Goal: Task Accomplishment & Management: Manage account settings

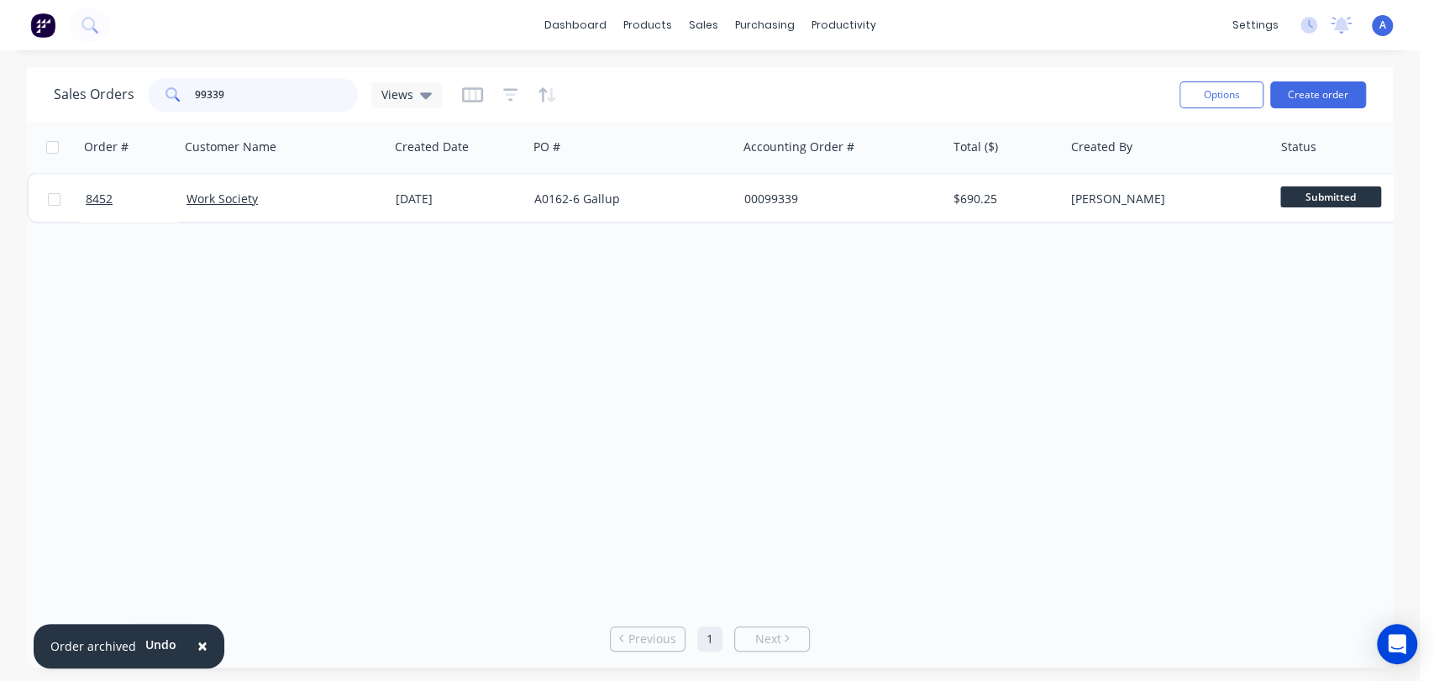
drag, startPoint x: 244, startPoint y: 91, endPoint x: 161, endPoint y: 84, distance: 83.4
click at [161, 84] on div "99339" at bounding box center [253, 95] width 210 height 34
type input "laker"
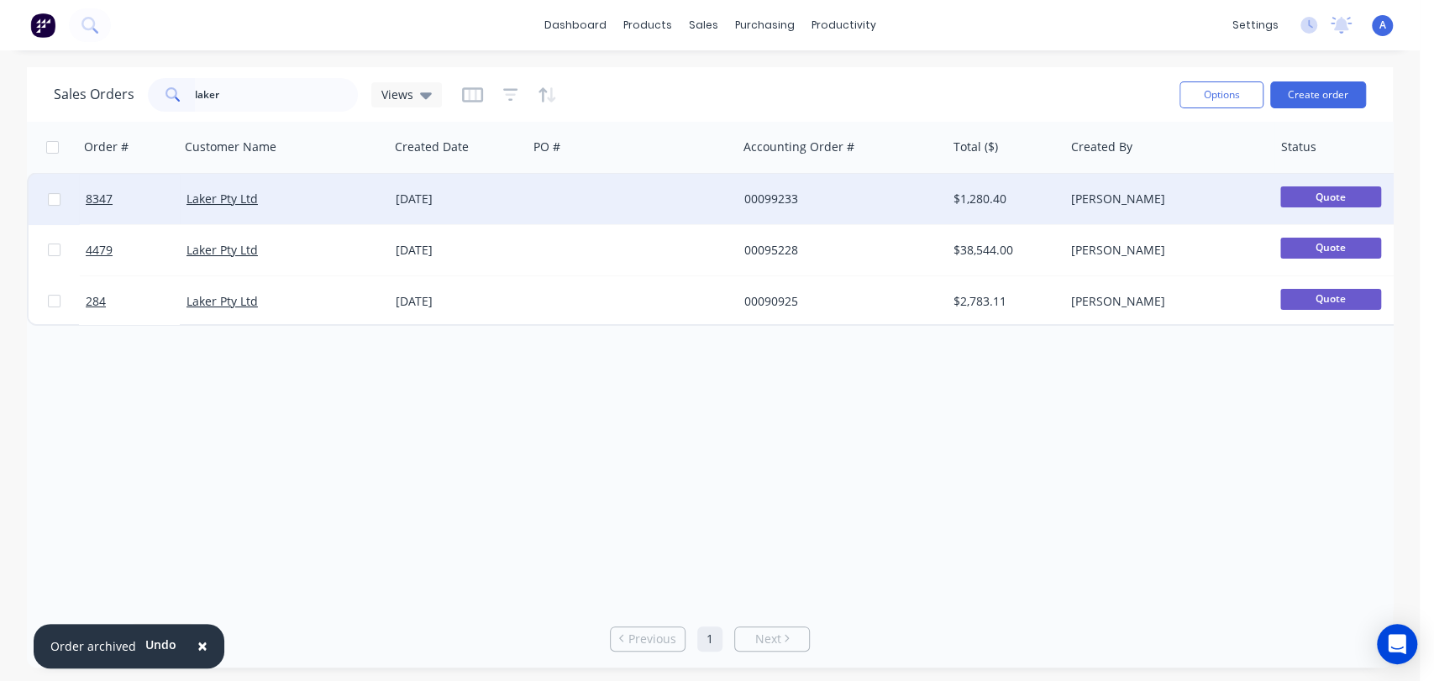
click at [607, 193] on div at bounding box center [631, 199] width 209 height 50
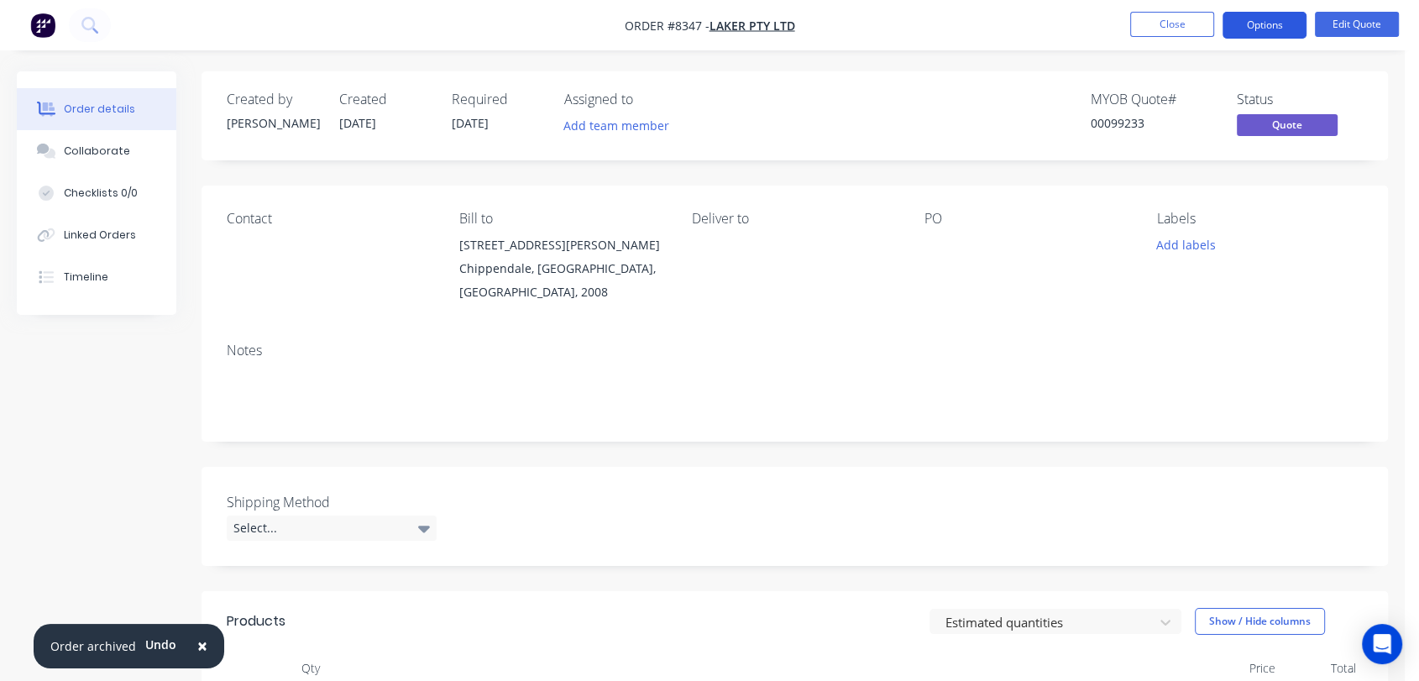
click at [1263, 27] on button "Options" at bounding box center [1265, 25] width 84 height 27
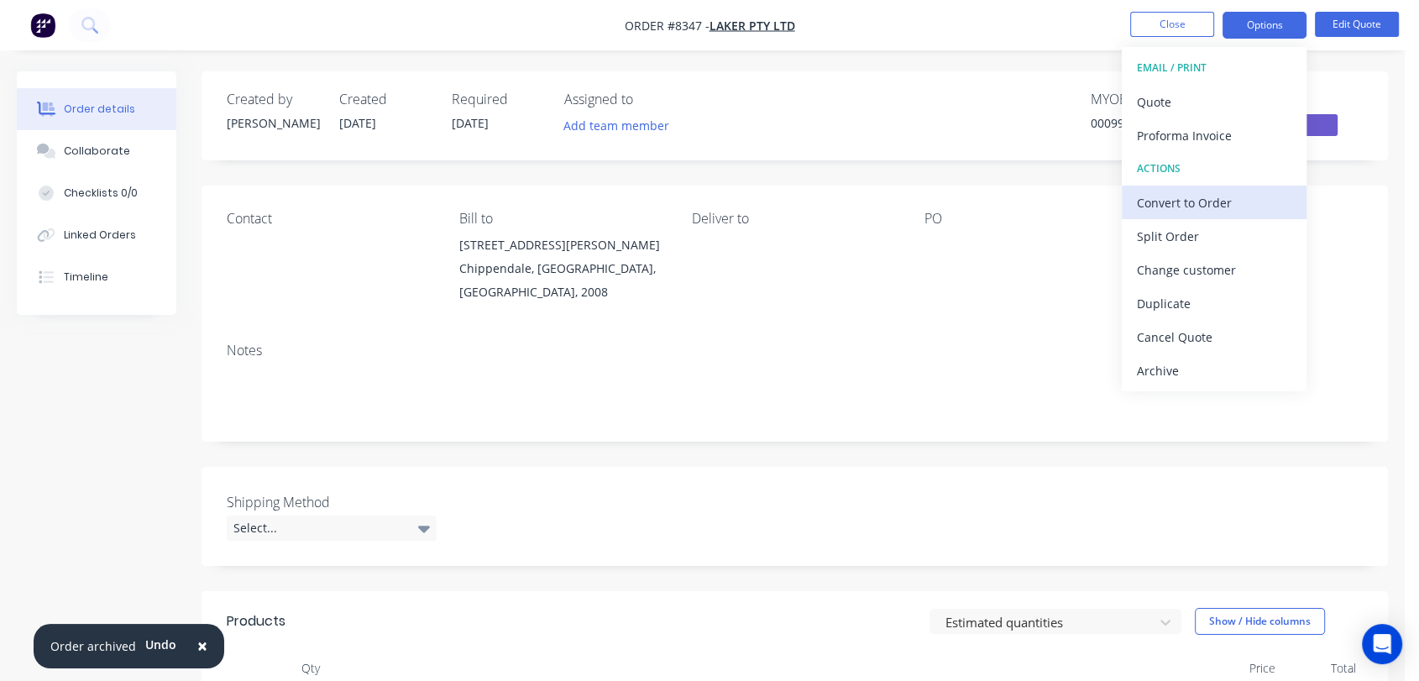
click at [1187, 201] on div "Convert to Order" at bounding box center [1214, 203] width 155 height 24
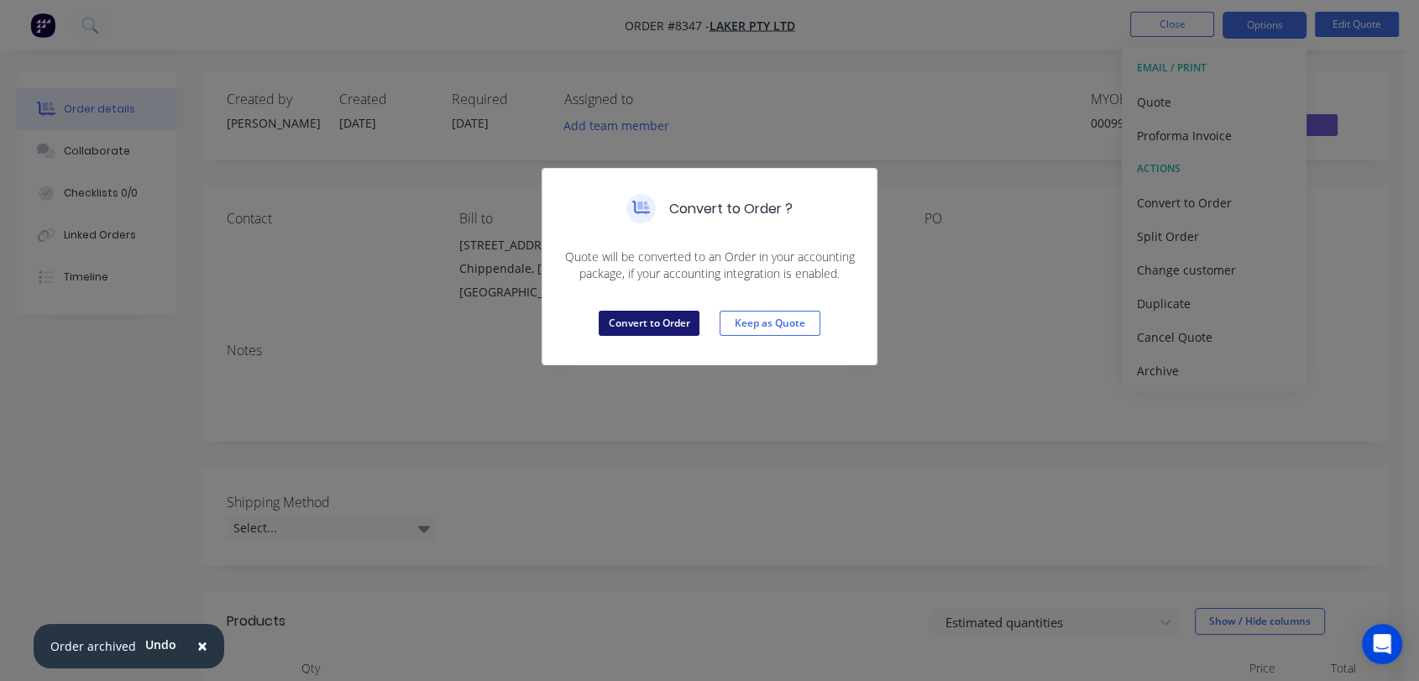
click at [668, 317] on button "Convert to Order" at bounding box center [649, 323] width 101 height 25
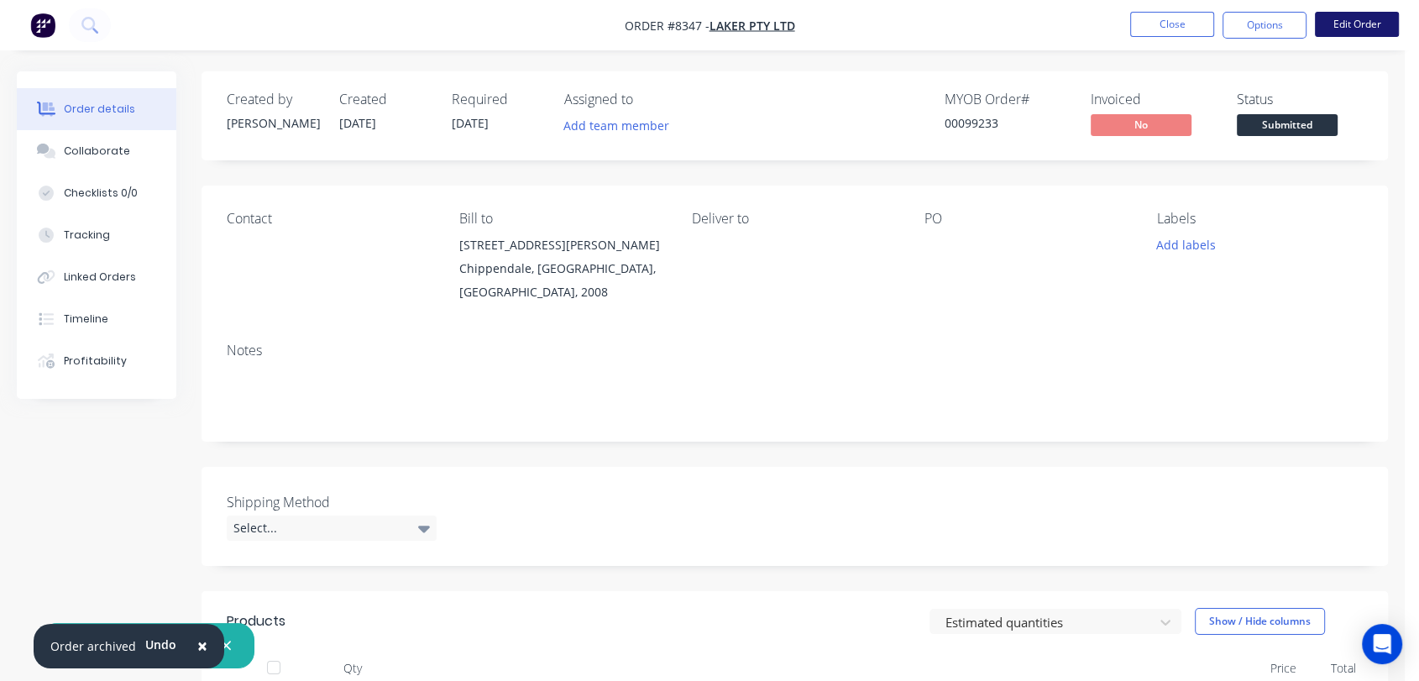
click at [1345, 18] on button "Edit Order" at bounding box center [1357, 24] width 84 height 25
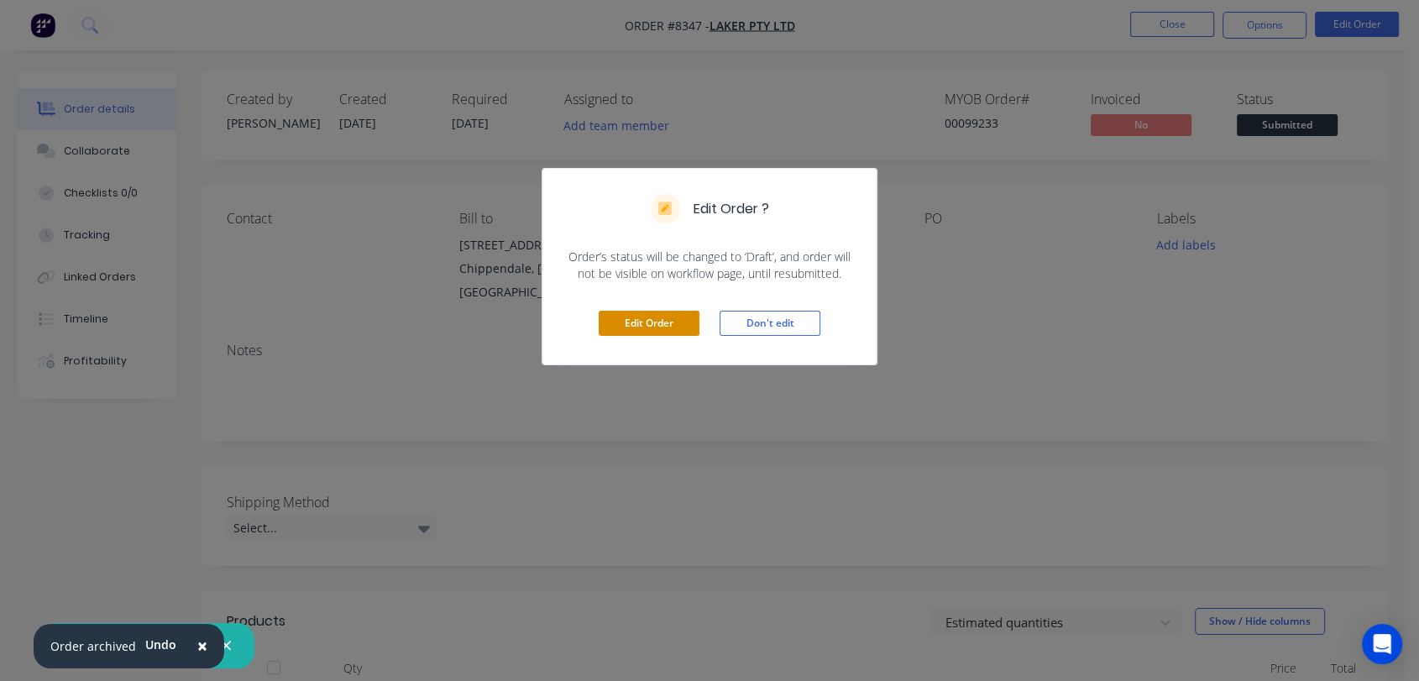
click at [662, 325] on button "Edit Order" at bounding box center [649, 323] width 101 height 25
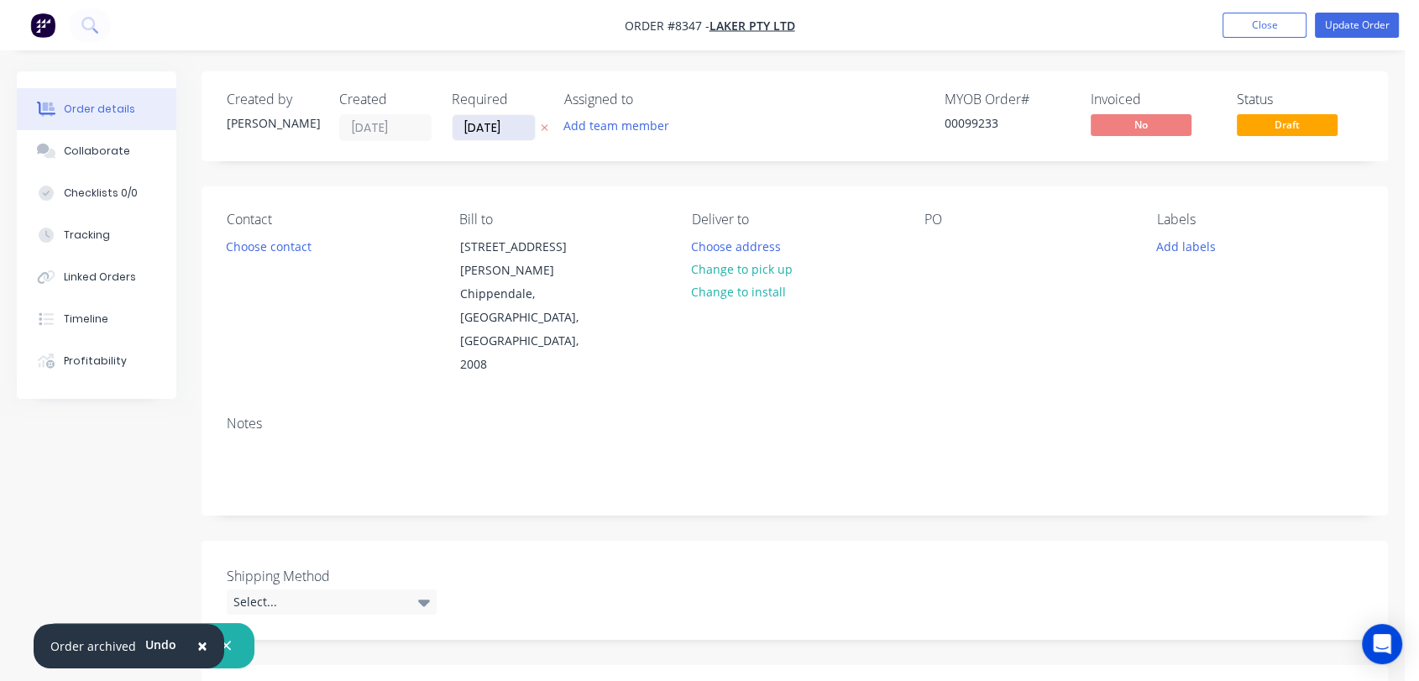
click at [511, 127] on input "[DATE]" at bounding box center [494, 127] width 82 height 25
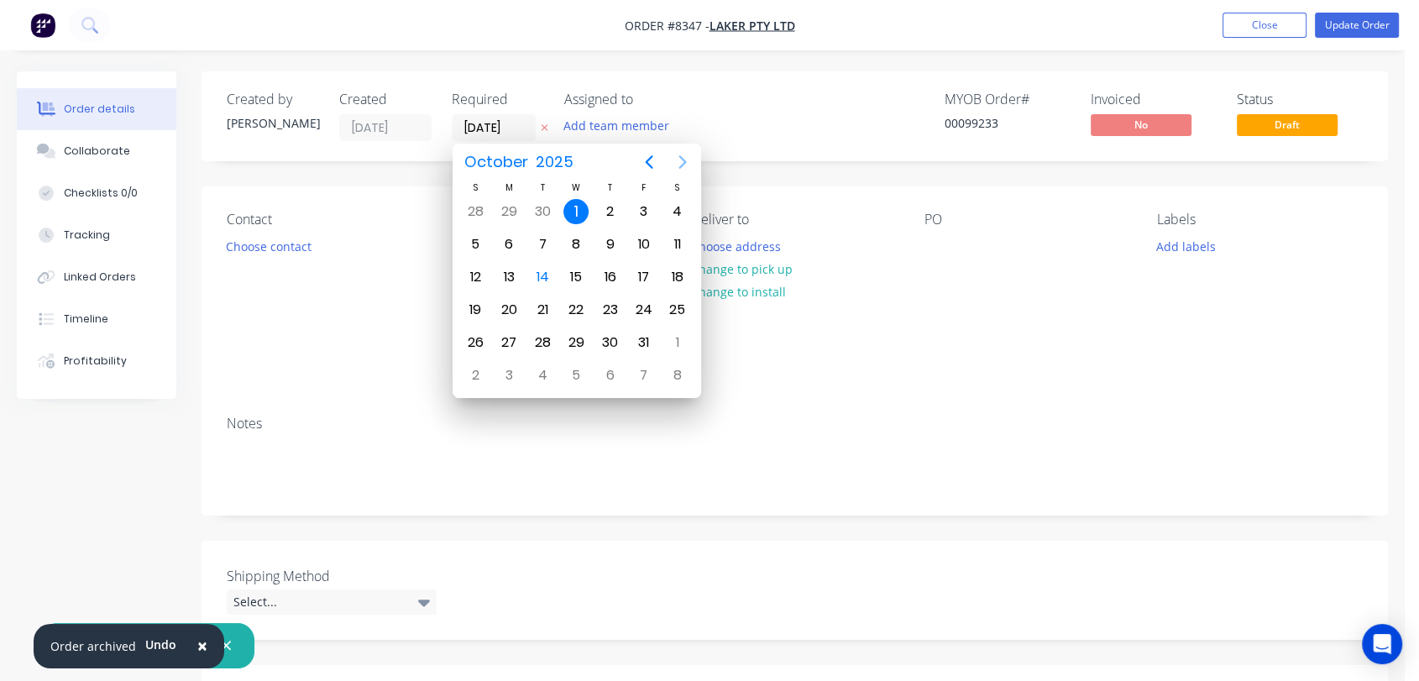
click at [681, 158] on icon "Next page" at bounding box center [683, 161] width 8 height 13
click at [574, 343] on div "31" at bounding box center [576, 342] width 25 height 25
type input "[DATE]"
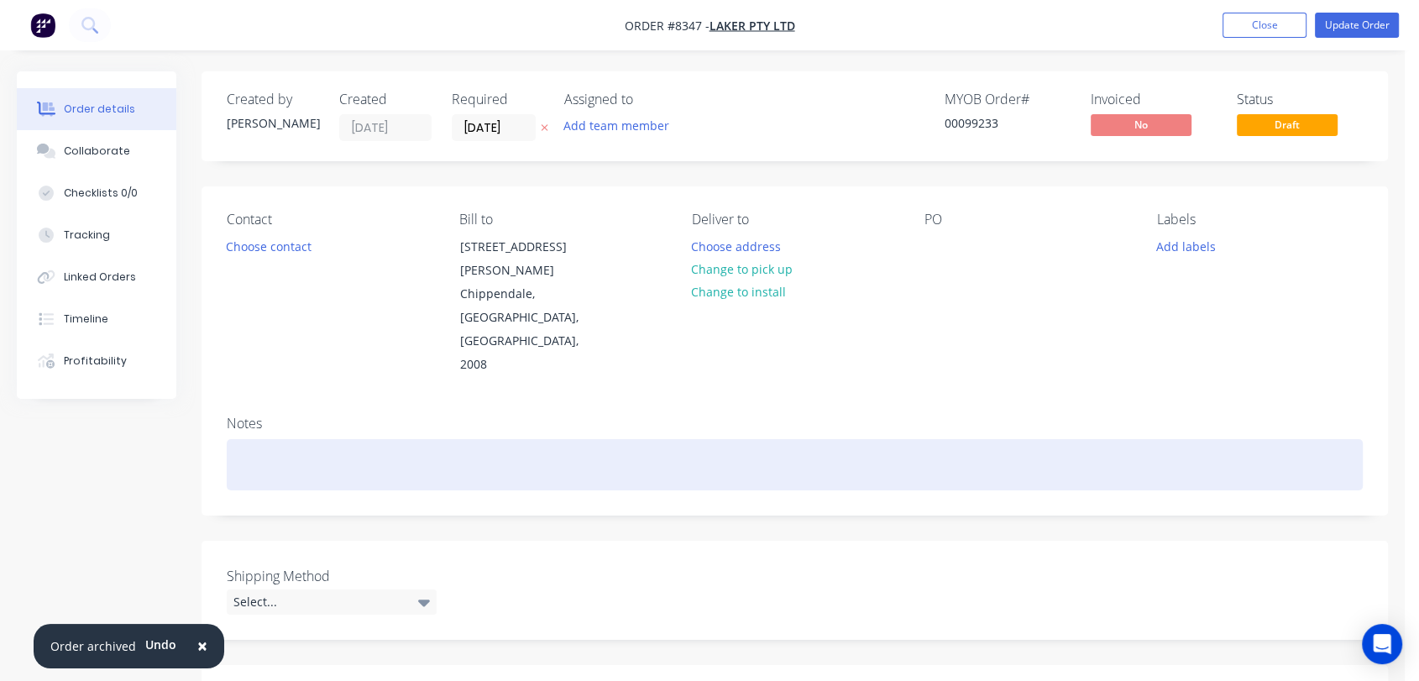
click at [259, 439] on div at bounding box center [795, 464] width 1136 height 51
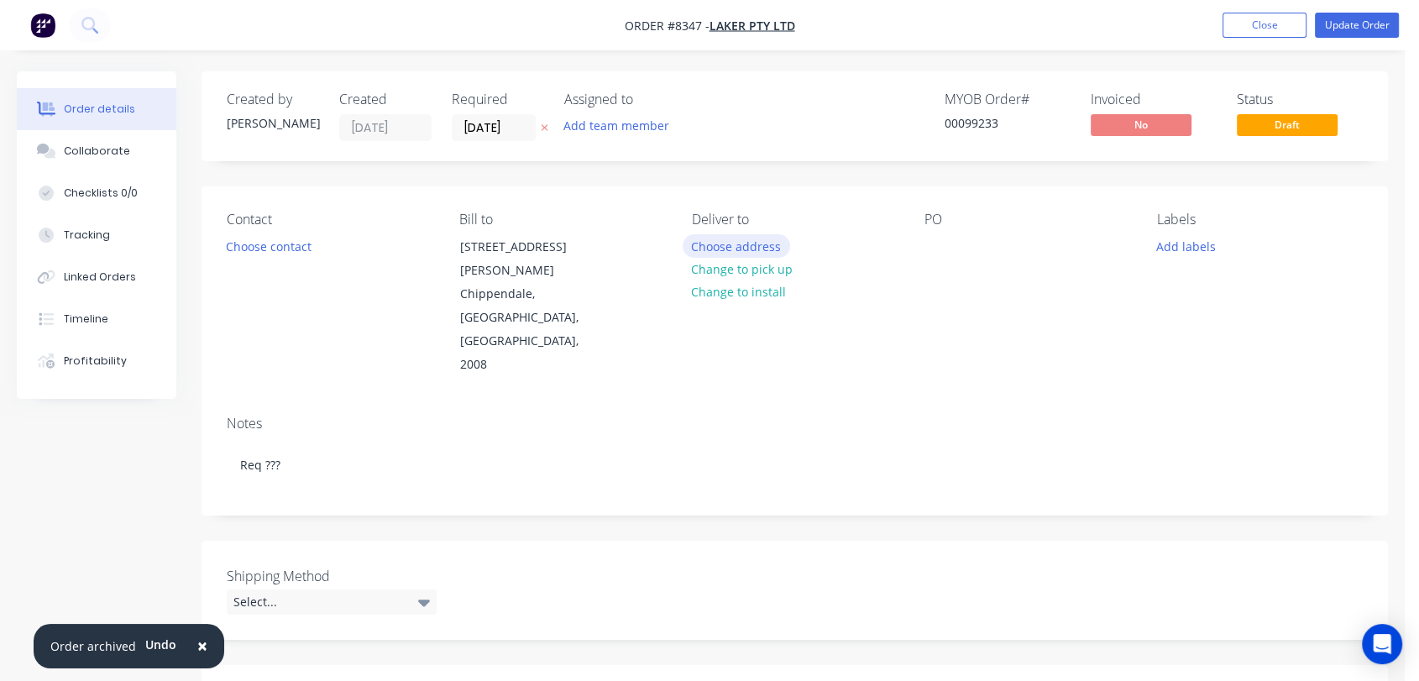
click at [747, 241] on button "Choose address" at bounding box center [736, 245] width 107 height 23
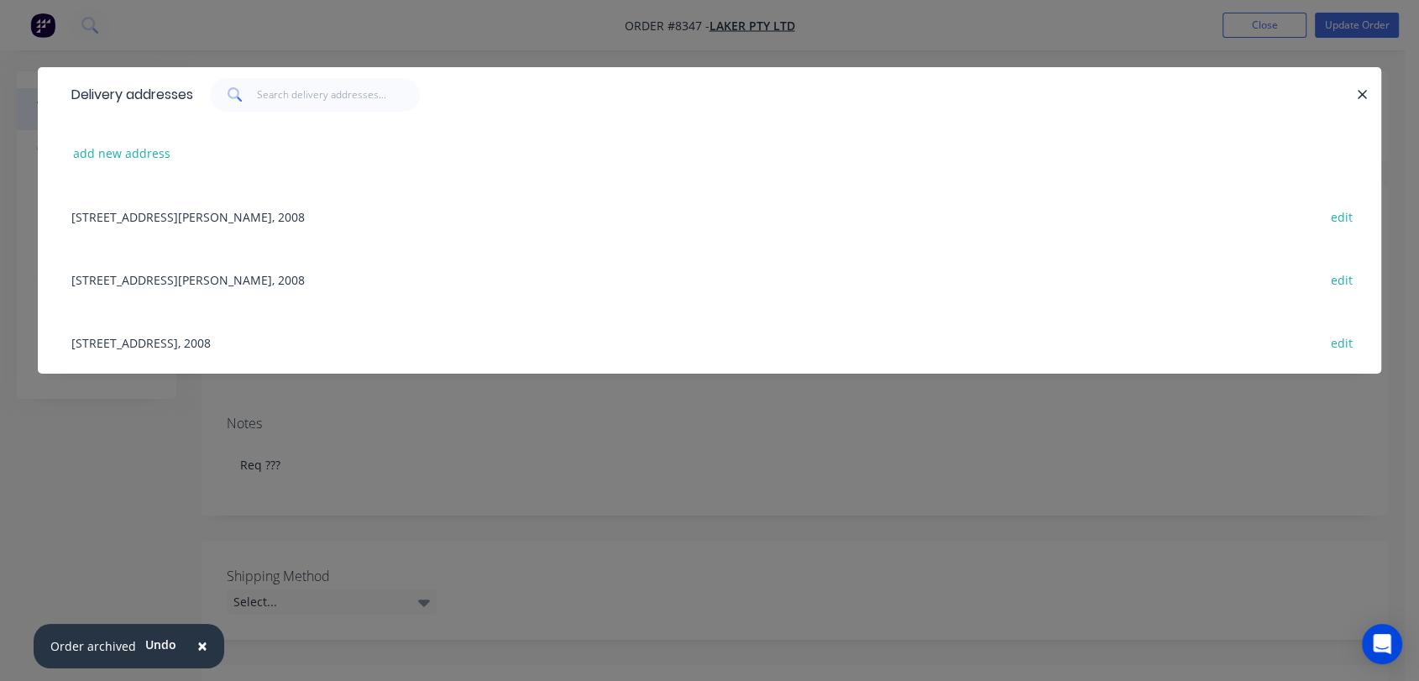
click at [183, 281] on div "[STREET_ADDRESS][PERSON_NAME], 2008 edit" at bounding box center [709, 279] width 1293 height 63
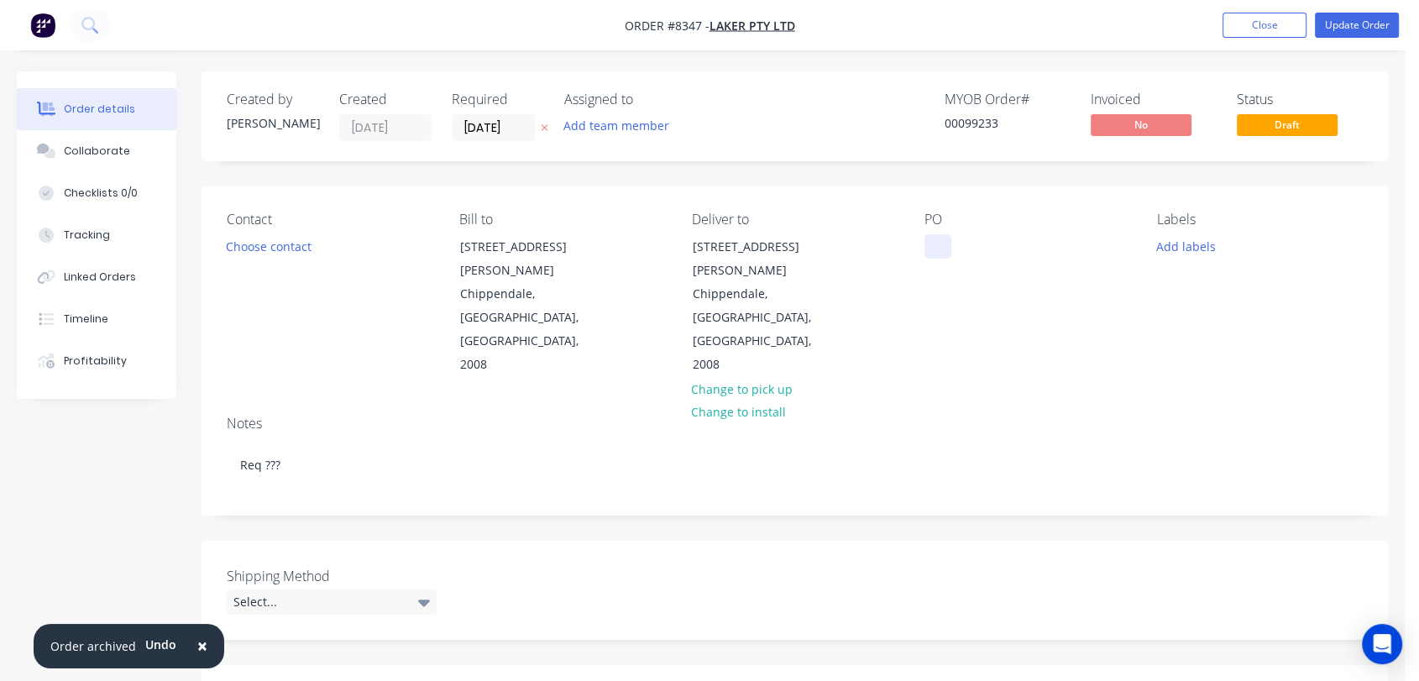
click at [935, 253] on div at bounding box center [938, 246] width 27 height 24
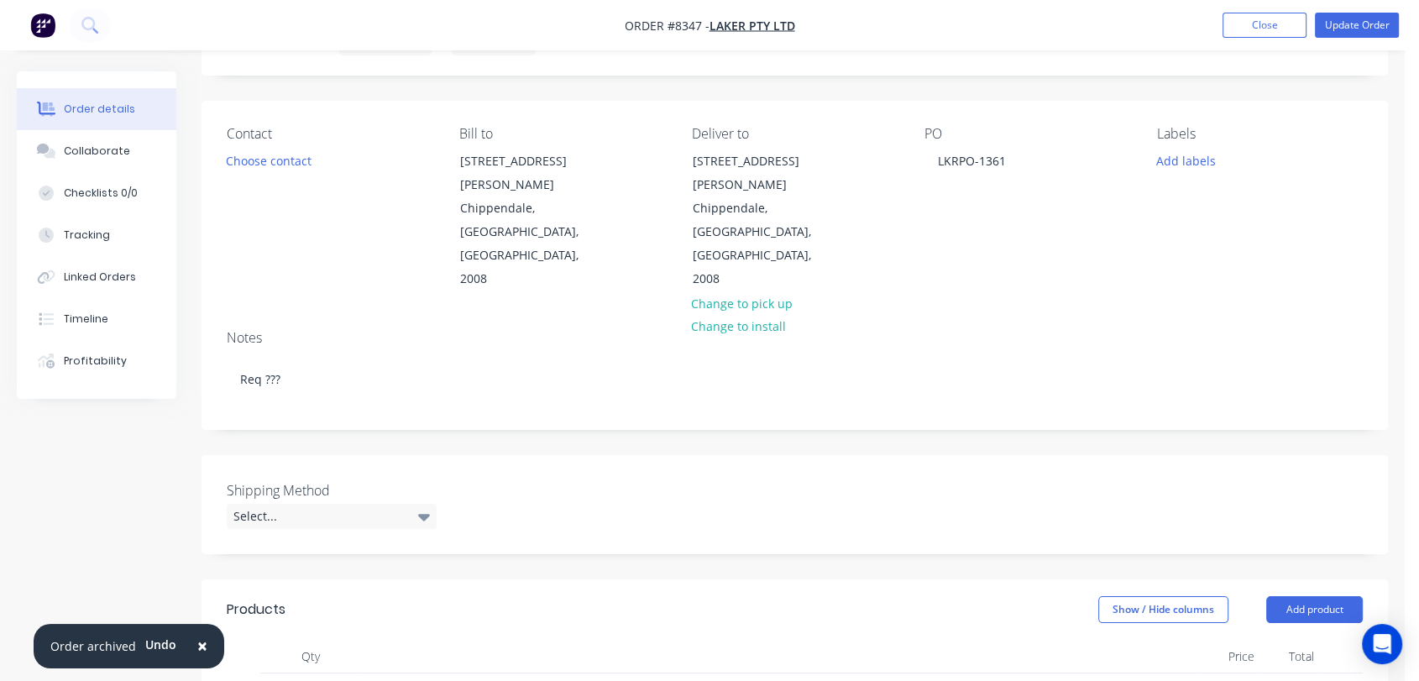
scroll to position [280, 0]
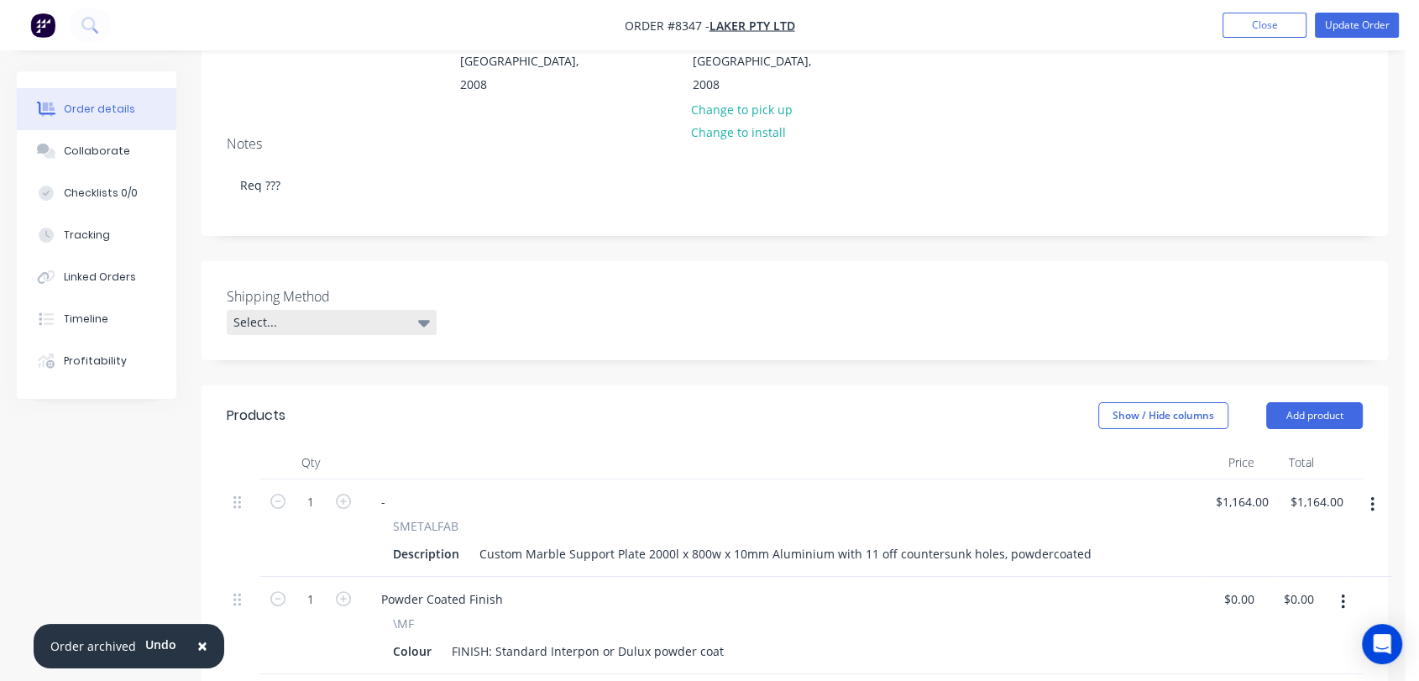
click at [347, 310] on div "Select..." at bounding box center [332, 322] width 210 height 25
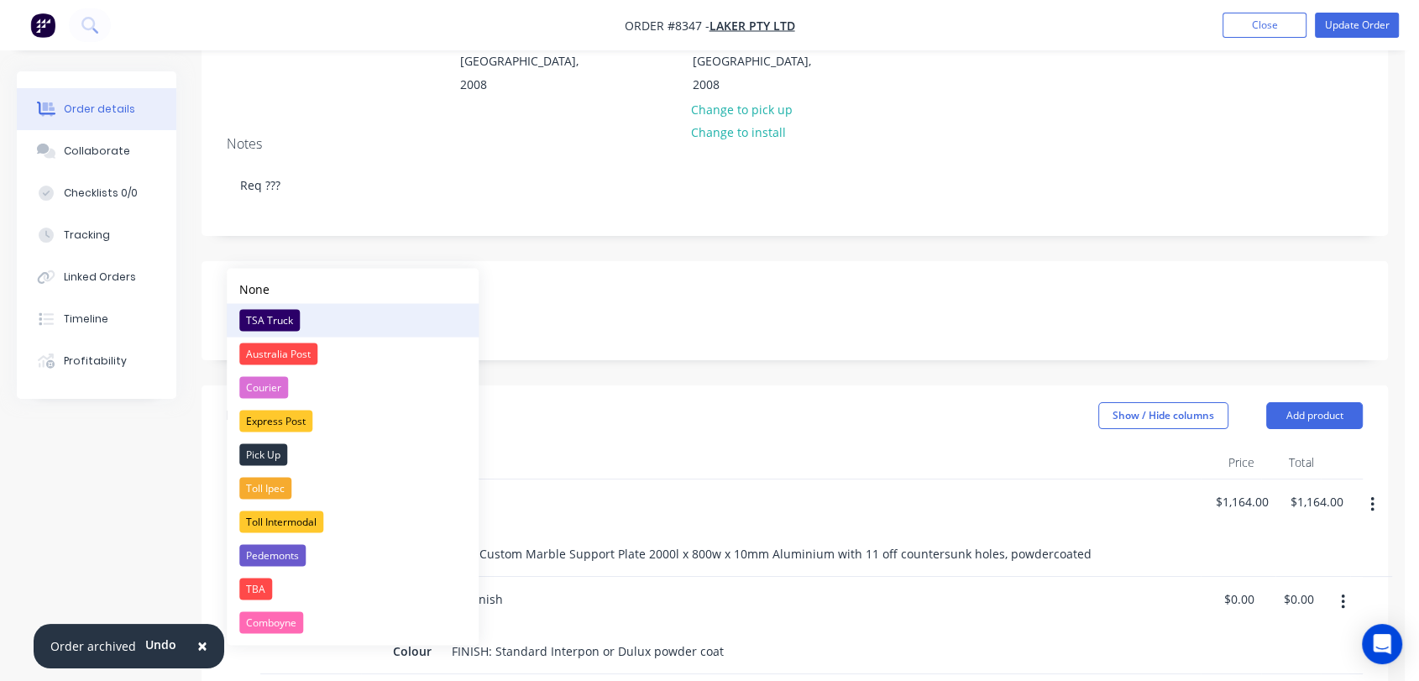
click at [285, 315] on div "TSA Truck" at bounding box center [269, 320] width 60 height 22
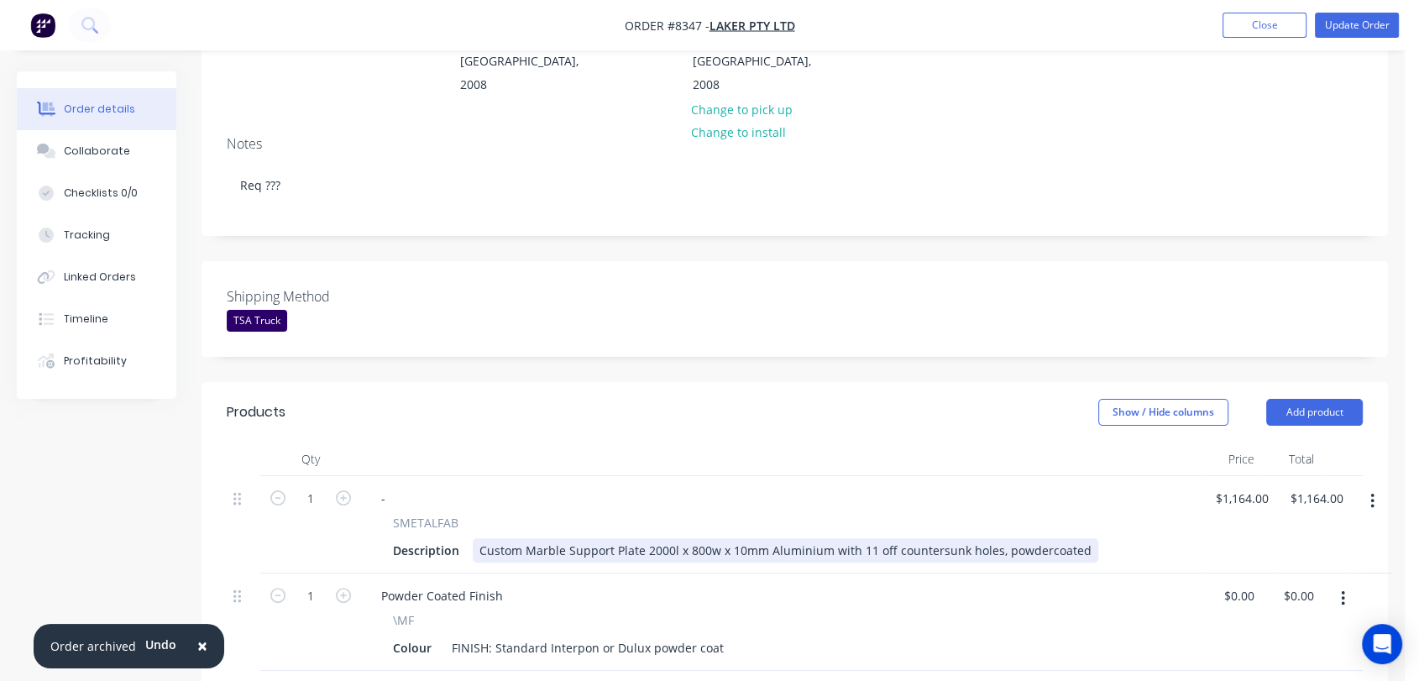
click at [696, 538] on div "Custom Marble Support Plate 2000l x 800w x 10mm Aluminium with 11 off countersu…" at bounding box center [786, 550] width 626 height 24
click at [1078, 538] on div "Custom Marble Support Plate 2000l x 850w x 10mm Aluminium with 11 off countersu…" at bounding box center [786, 550] width 626 height 24
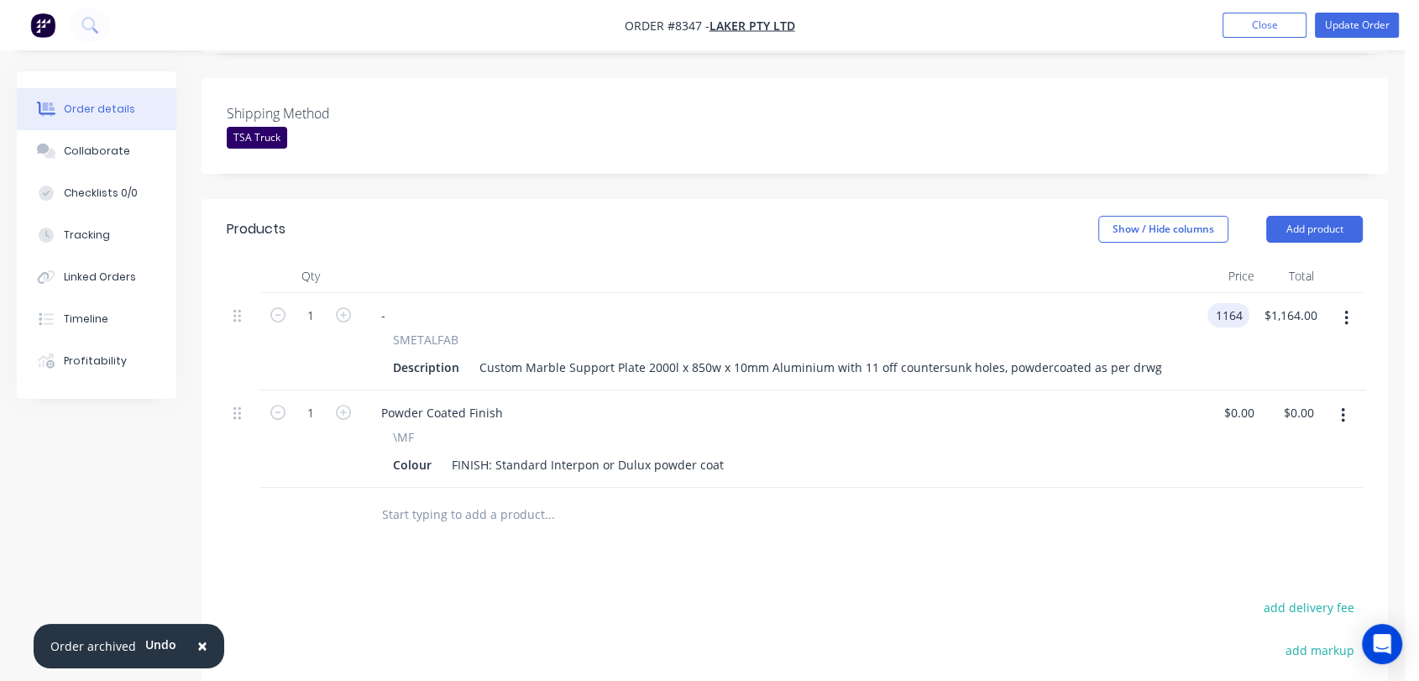
scroll to position [466, 0]
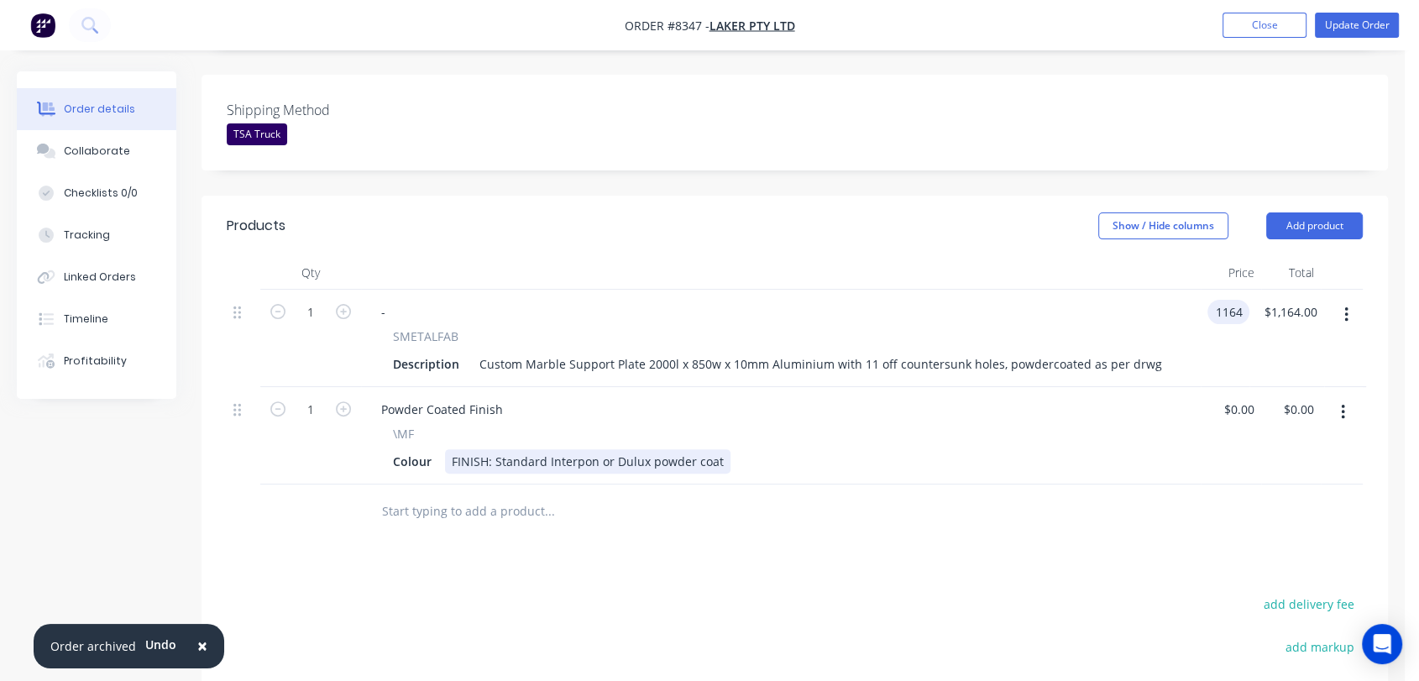
type input "$1,164.00"
drag, startPoint x: 717, startPoint y: 391, endPoint x: 506, endPoint y: 391, distance: 211.6
click at [506, 449] on div "FINISH: Standard Interpon or Dulux powder coat" at bounding box center [588, 461] width 286 height 24
drag, startPoint x: 713, startPoint y: 388, endPoint x: 494, endPoint y: 380, distance: 219.3
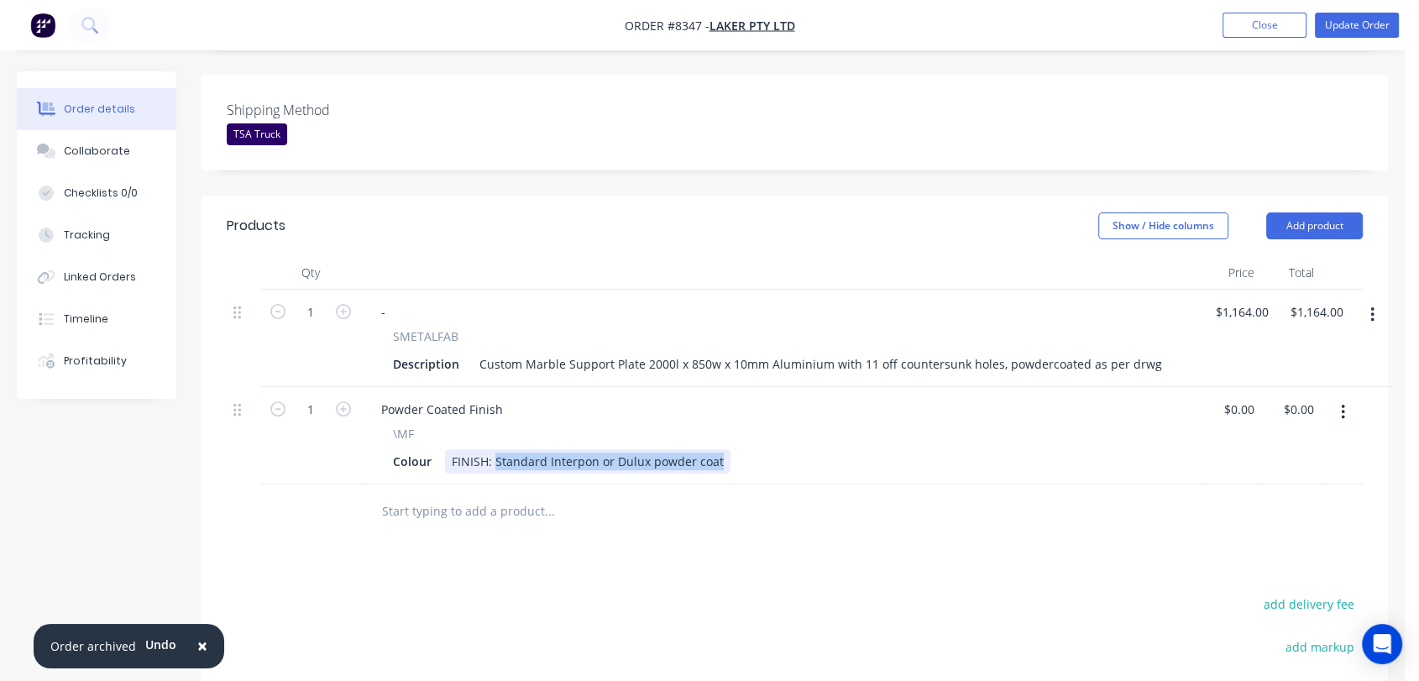
click at [494, 449] on div "FINISH: Standard Interpon or Dulux powder coat" at bounding box center [588, 461] width 286 height 24
type input "$0.00"
click at [466, 495] on input "text" at bounding box center [549, 512] width 336 height 34
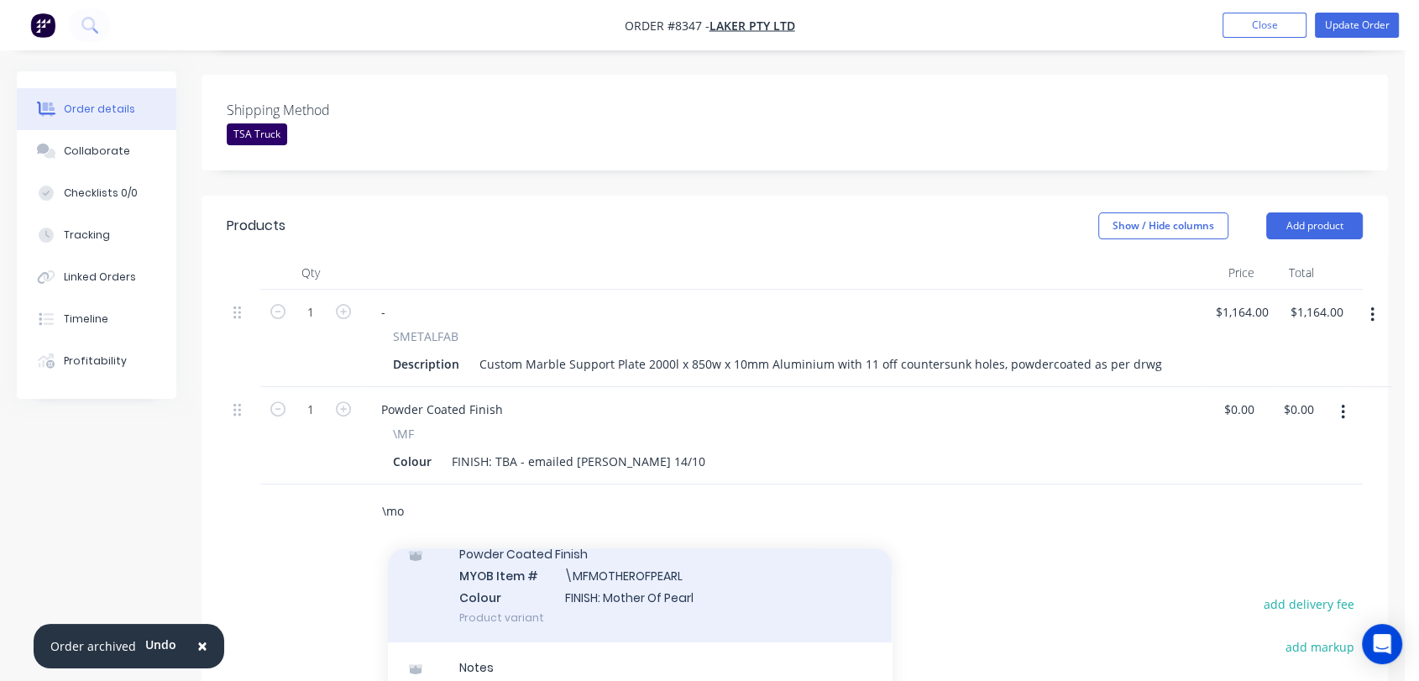
scroll to position [280, 0]
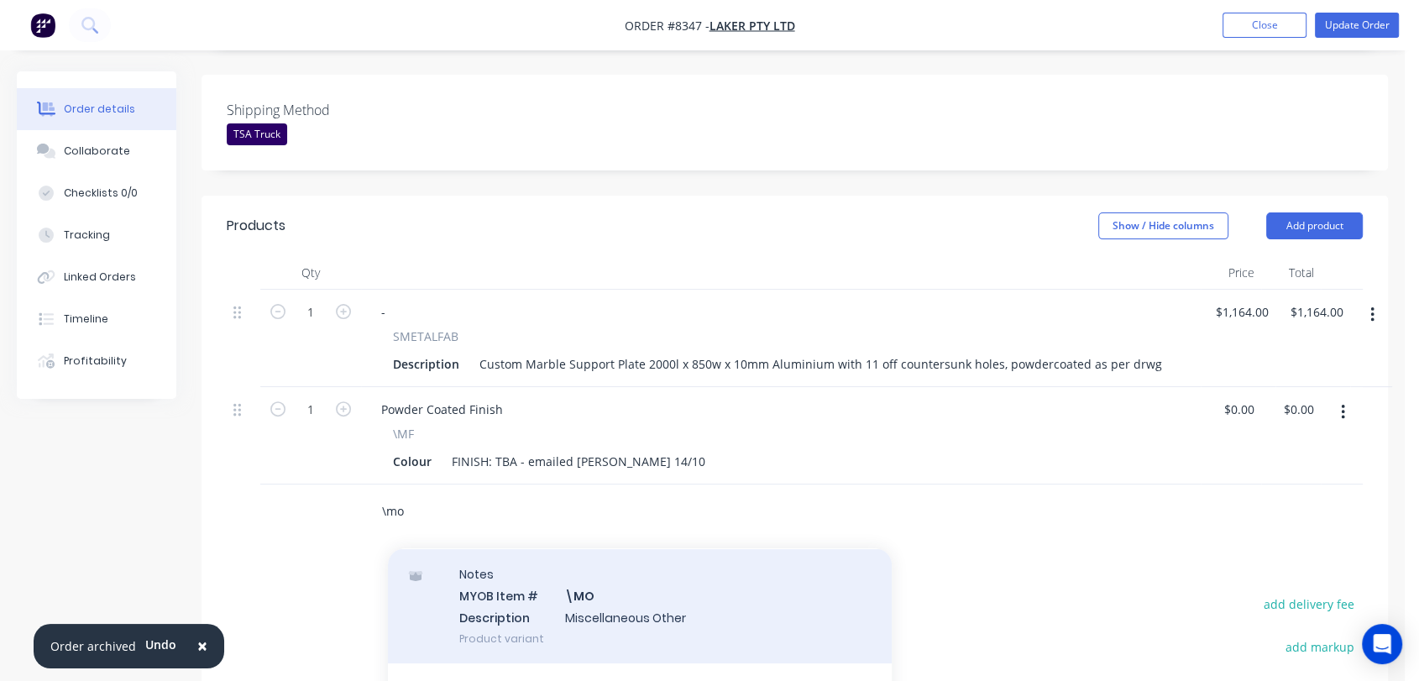
type input "\mo"
click at [609, 552] on div "Notes MYOB Item # \MO Description Miscellaneous Other Product variant" at bounding box center [640, 605] width 504 height 113
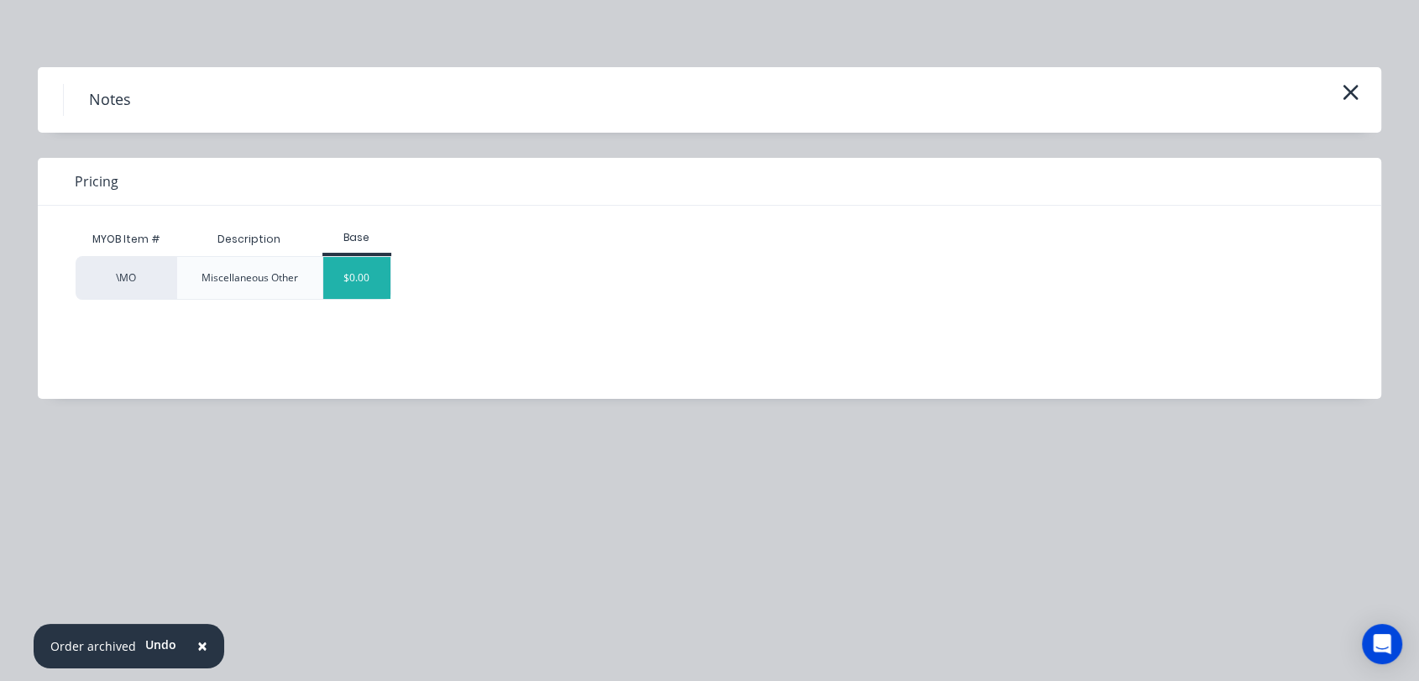
click at [370, 273] on div "$0.00" at bounding box center [357, 278] width 68 height 42
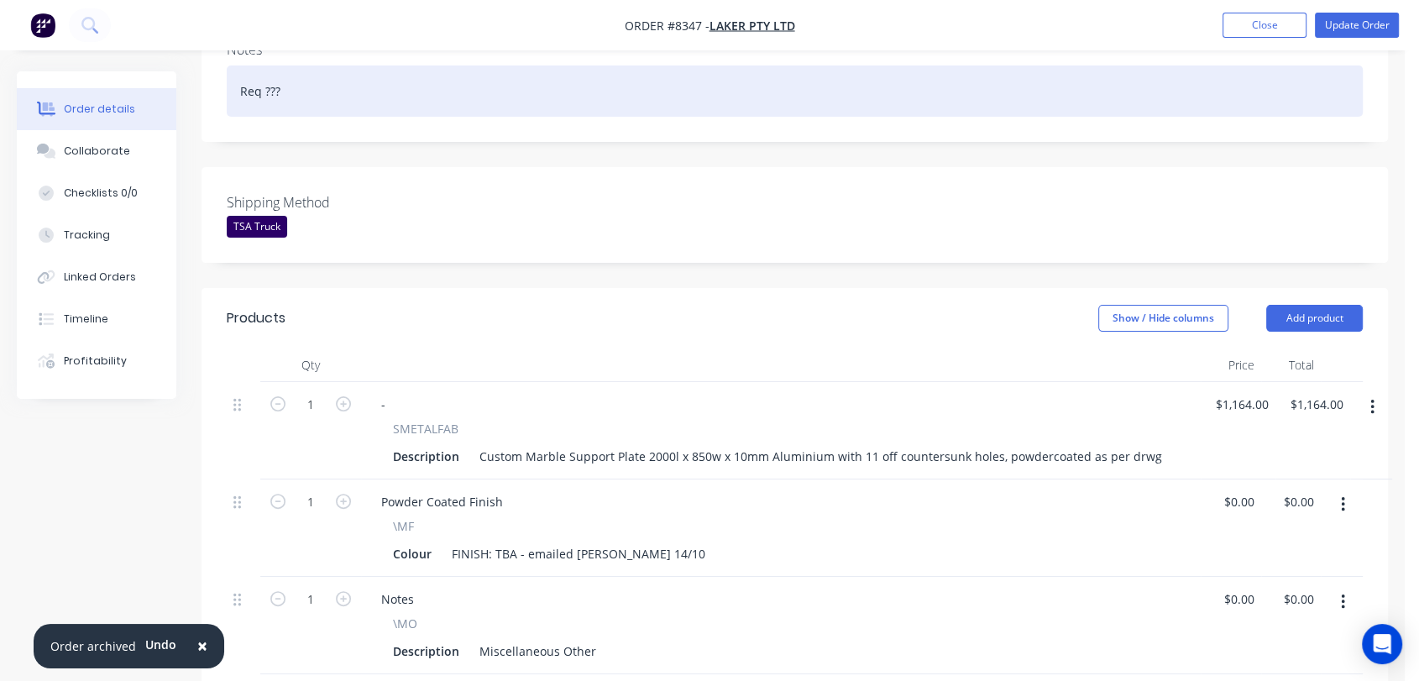
scroll to position [653, 0]
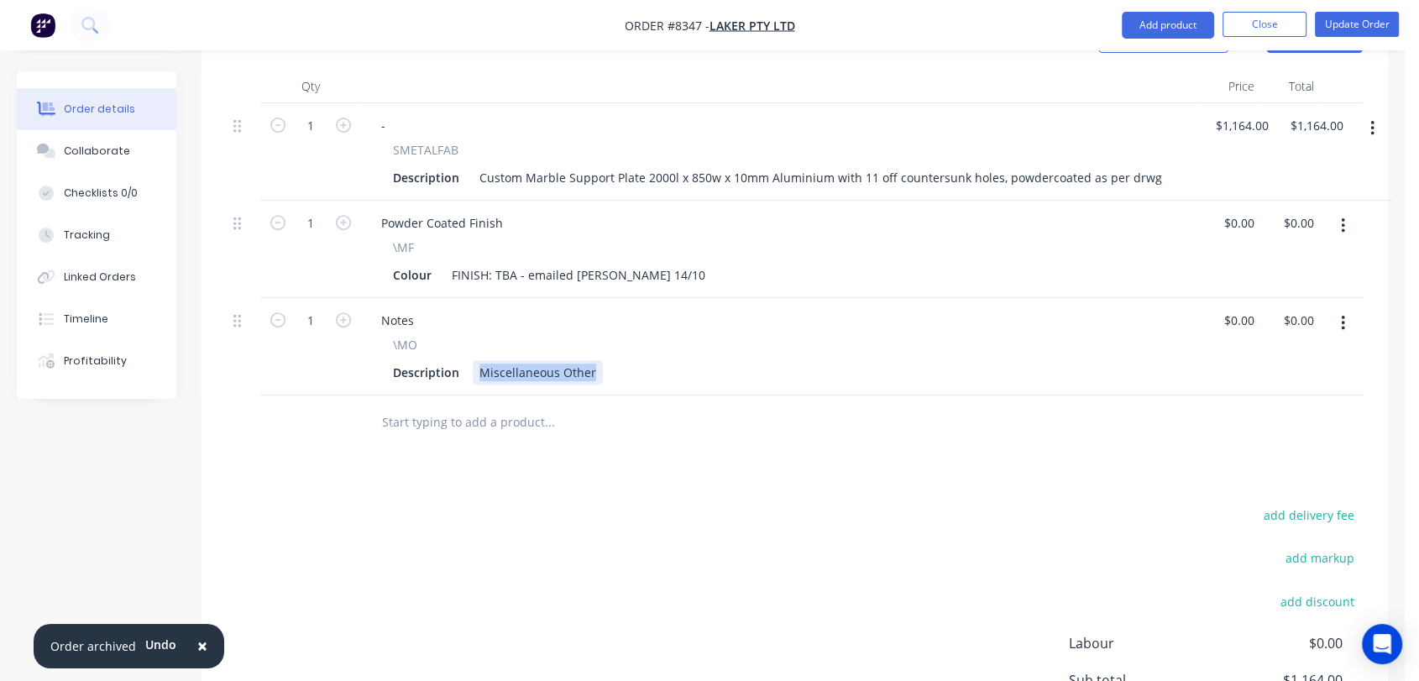
drag, startPoint x: 475, startPoint y: 297, endPoint x: 649, endPoint y: 333, distance: 177.4
click at [649, 333] on div "Qty Price Total 1 - SMETALFAB Description Custom Marble Support Plate 2000l x 8…" at bounding box center [795, 260] width 1187 height 380
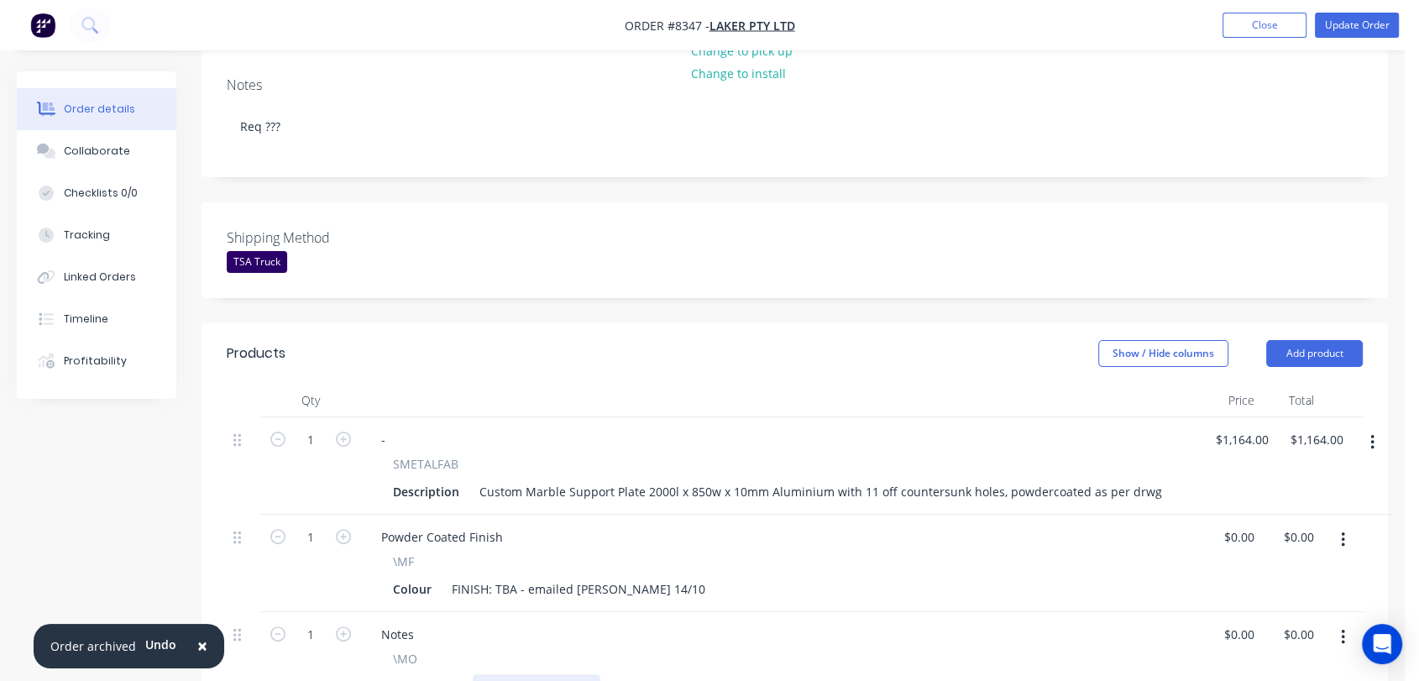
scroll to position [559, 0]
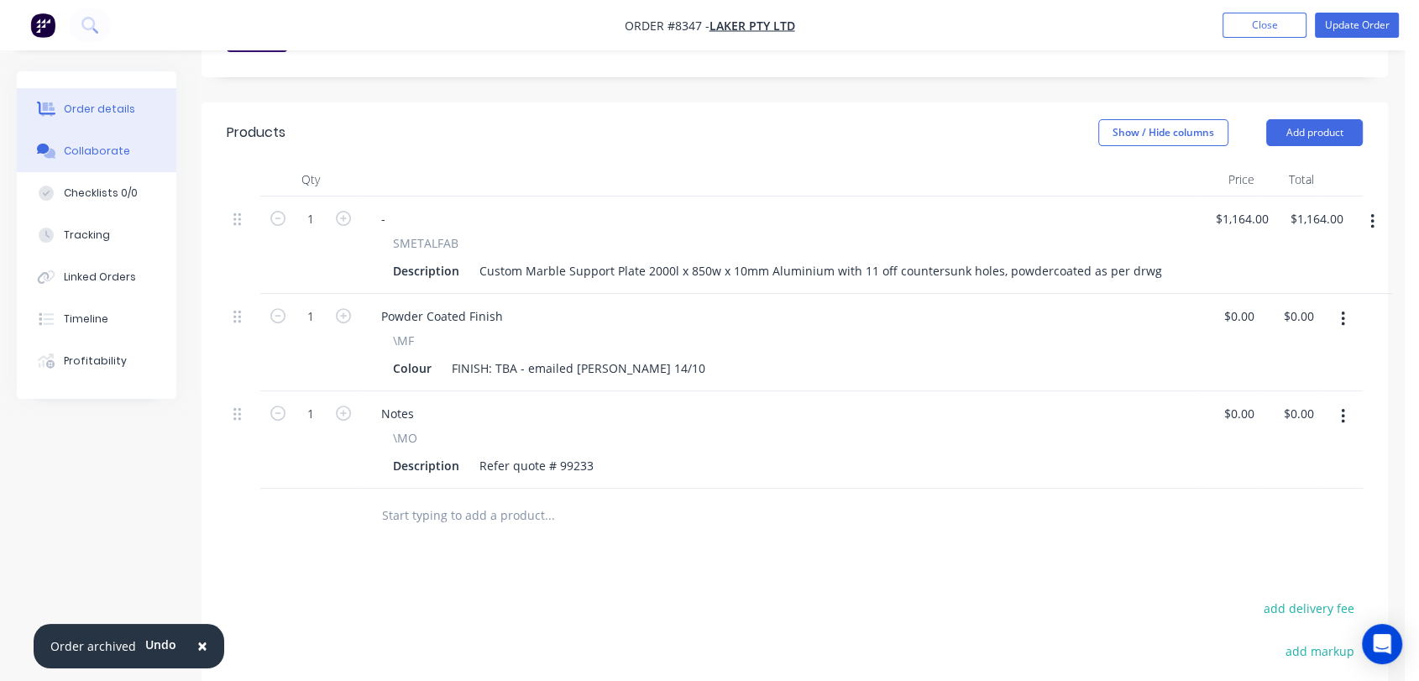
click at [118, 144] on div "Collaborate" at bounding box center [97, 151] width 66 height 15
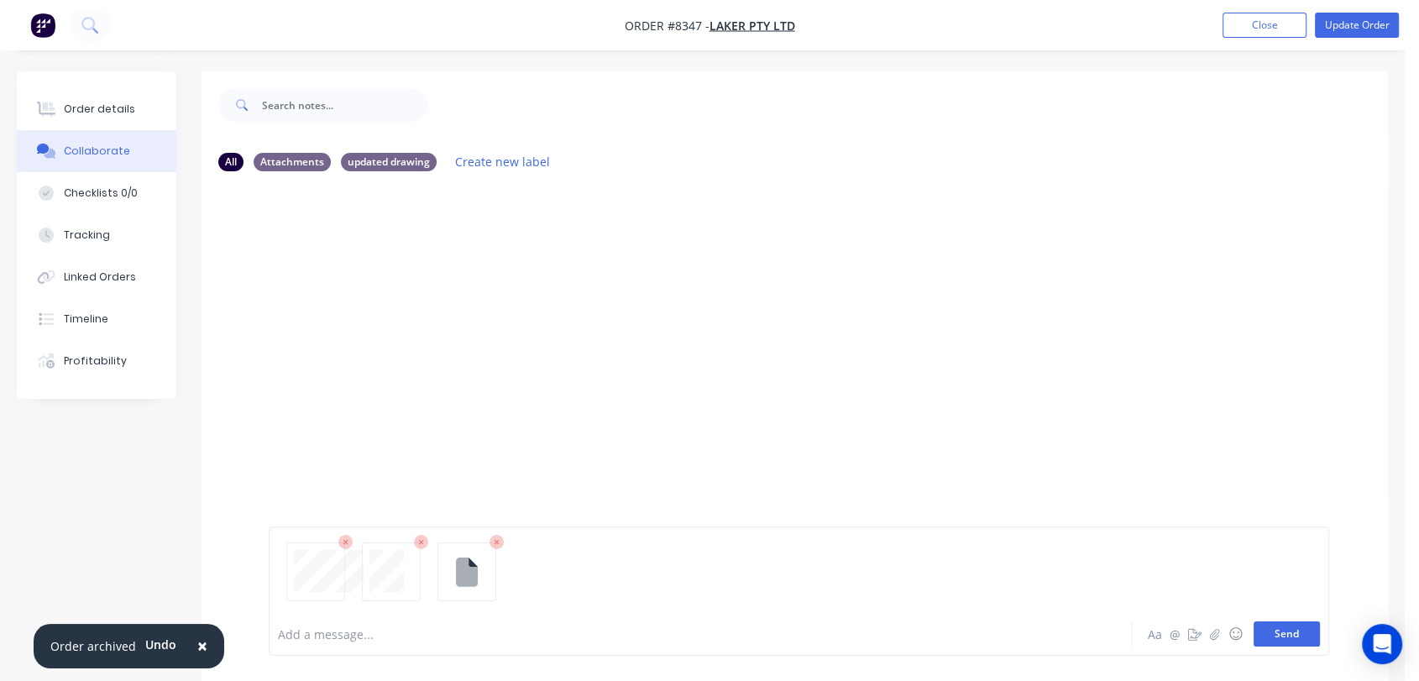
click at [1311, 632] on button "Send" at bounding box center [1287, 633] width 66 height 25
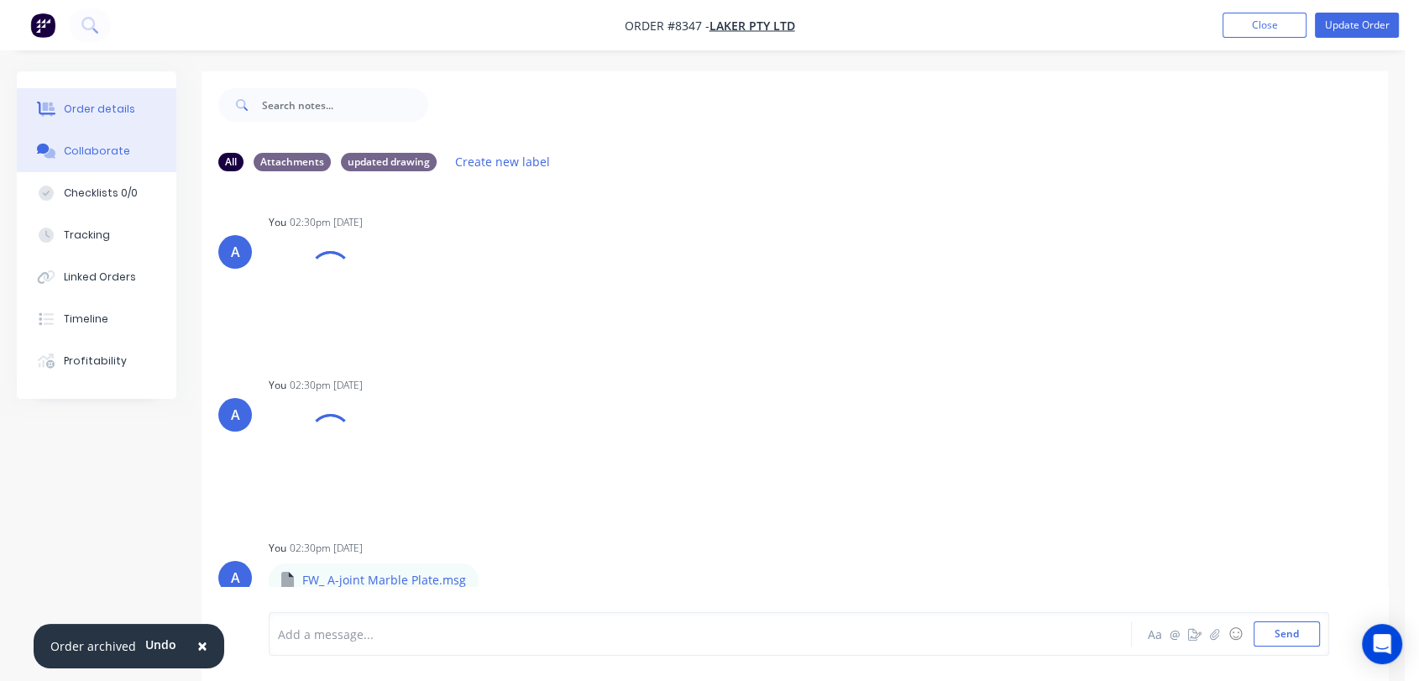
click at [109, 102] on div "Order details" at bounding box center [99, 109] width 71 height 15
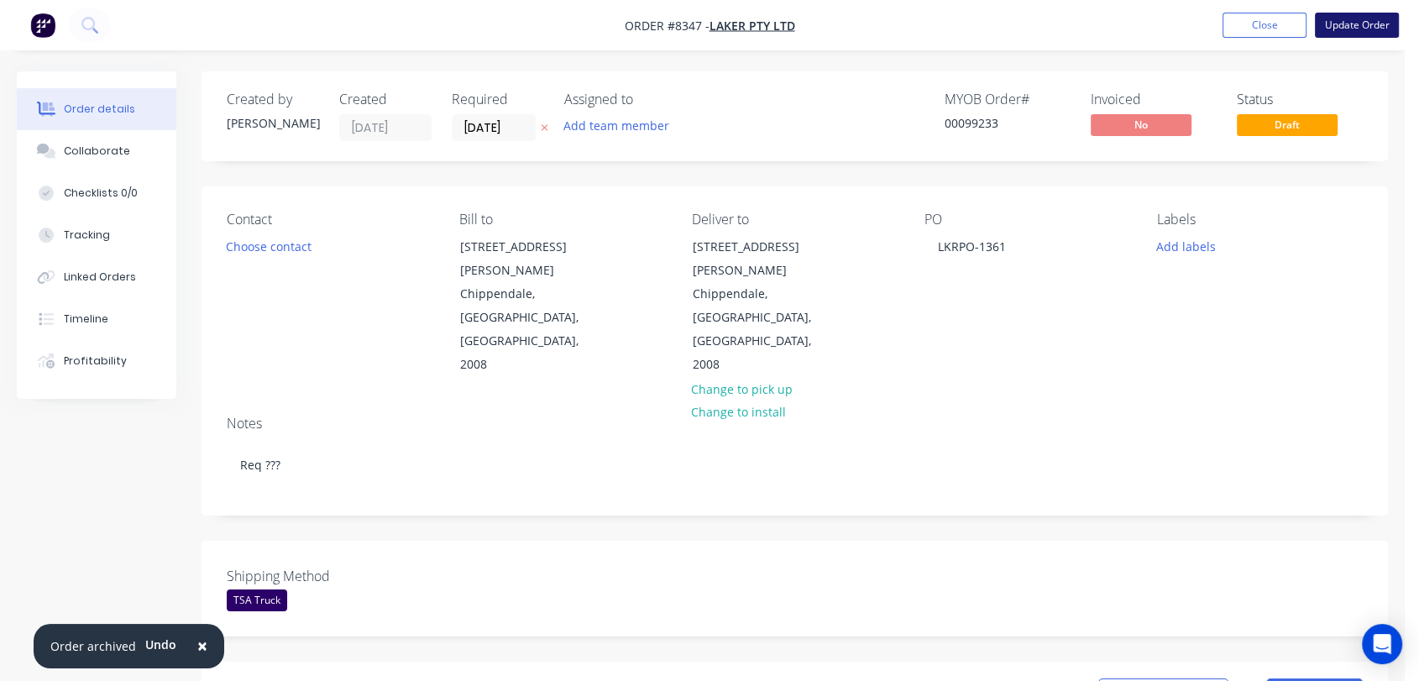
click at [1355, 22] on button "Update Order" at bounding box center [1357, 25] width 84 height 25
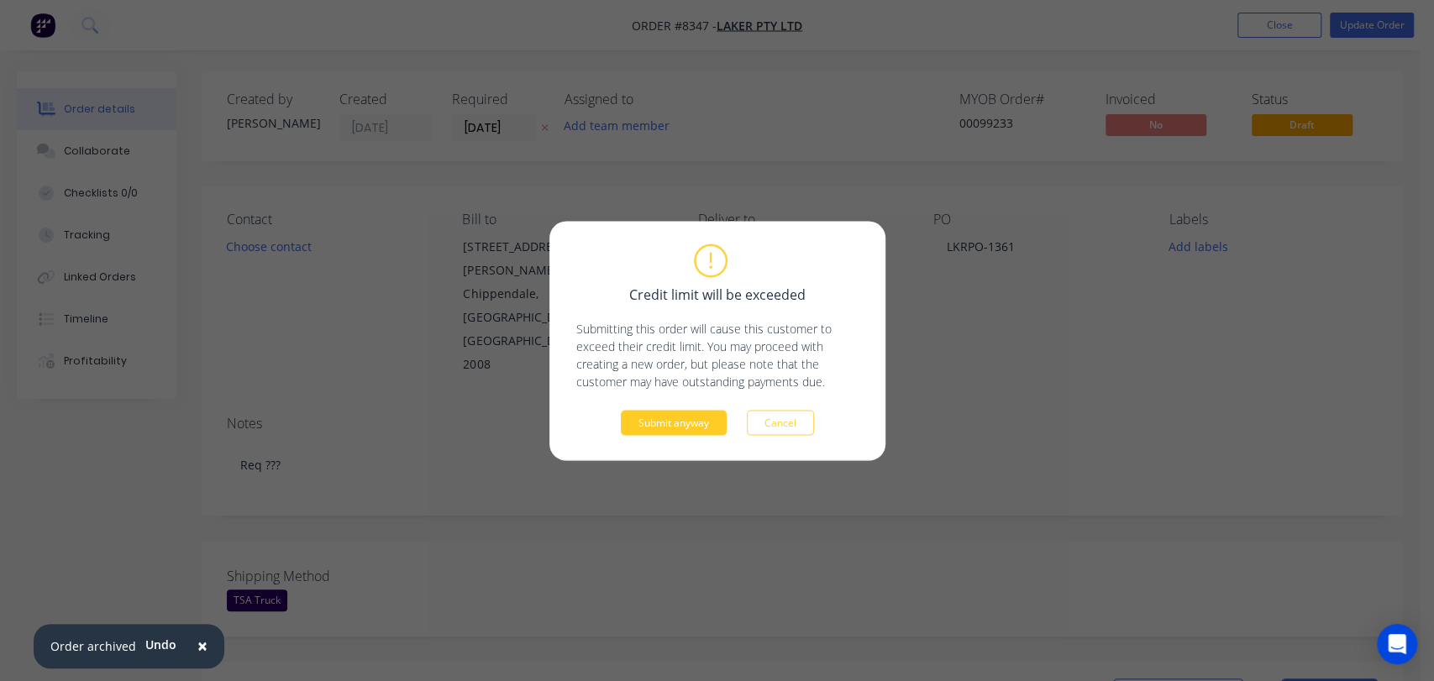
click at [690, 432] on button "Submit anyway" at bounding box center [674, 422] width 106 height 25
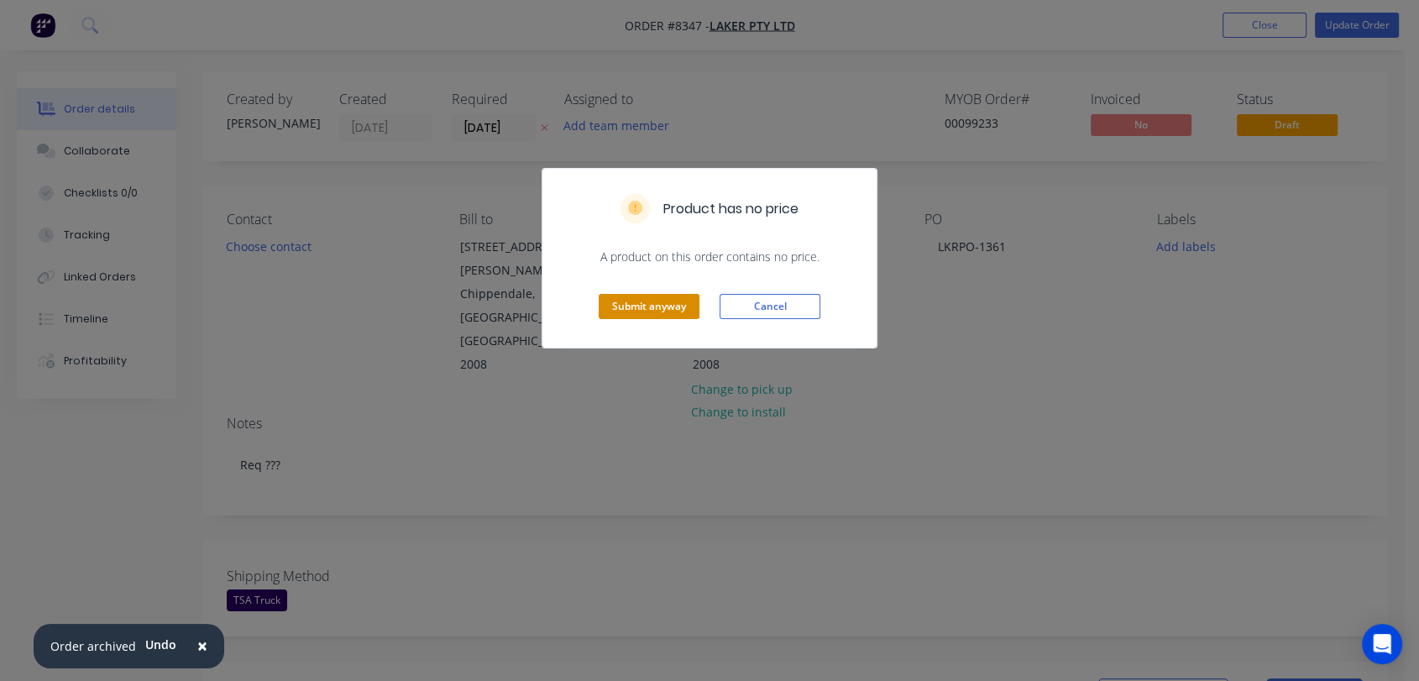
click at [645, 301] on button "Submit anyway" at bounding box center [649, 306] width 101 height 25
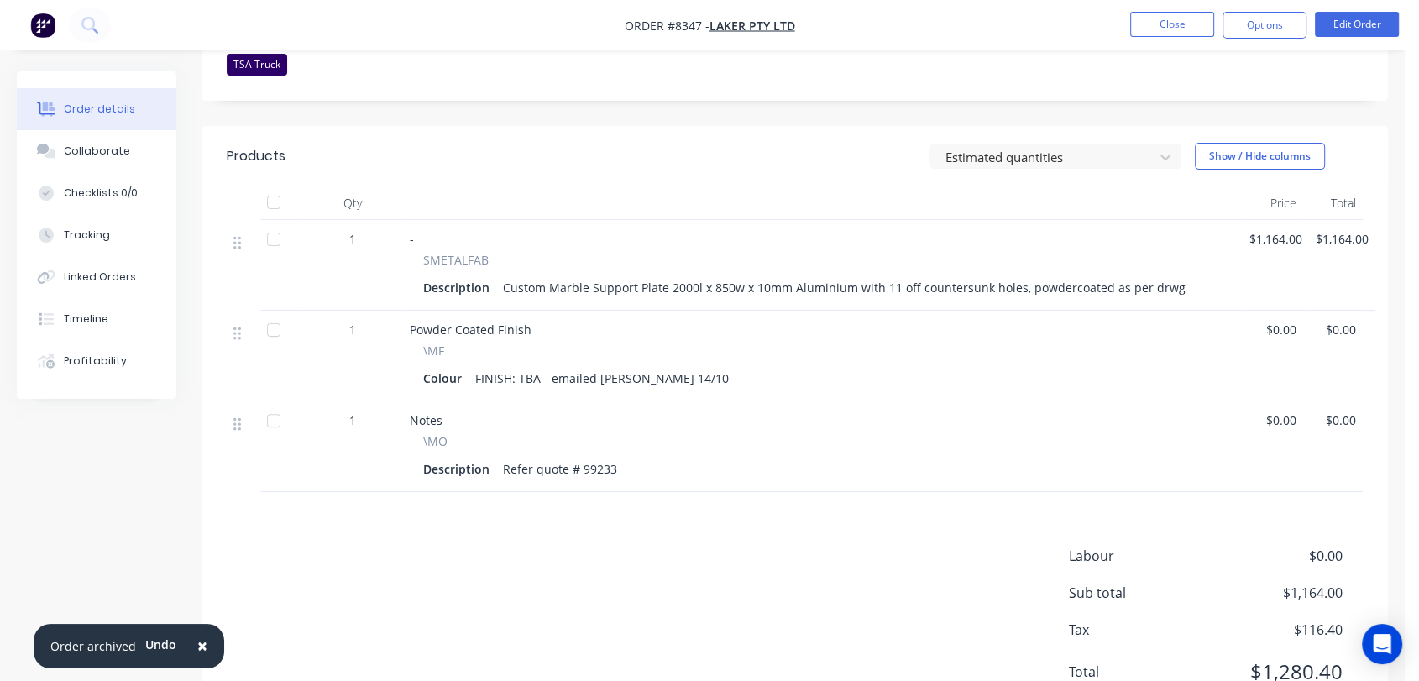
scroll to position [466, 0]
click at [1142, 21] on button "Close" at bounding box center [1172, 24] width 84 height 25
